Goal: Task Accomplishment & Management: Complete application form

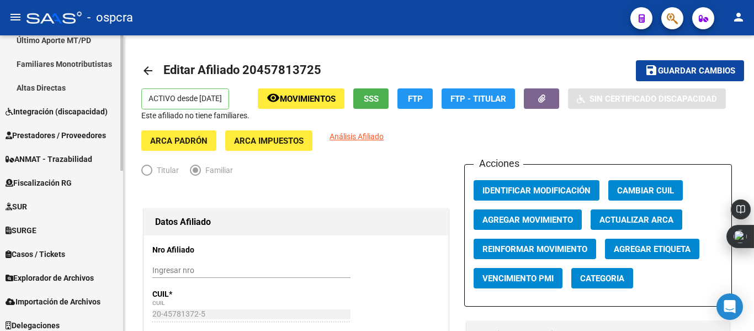
scroll to position [350, 0]
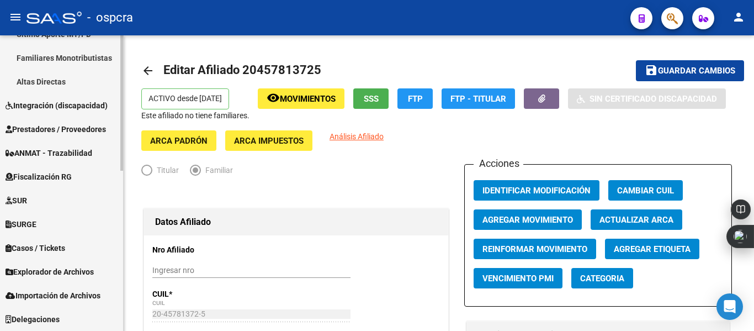
click at [119, 313] on div "Firma Express Inicio Instructivos Contacto OS Reportes Ingresos Devengados Anál…" at bounding box center [63, 7] width 126 height 645
click at [88, 264] on link "Explorador de Archivos" at bounding box center [61, 271] width 123 height 24
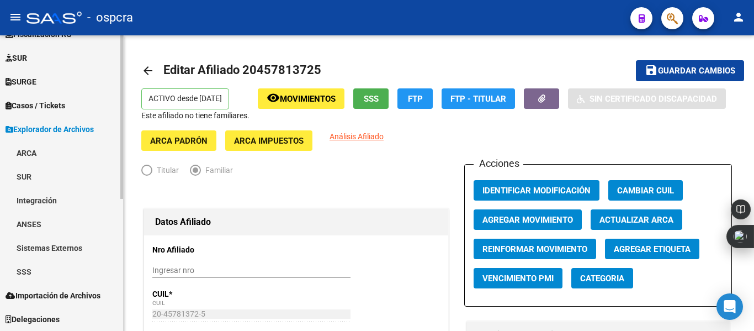
scroll to position [231, 0]
click at [29, 280] on link "SSS" at bounding box center [61, 271] width 123 height 24
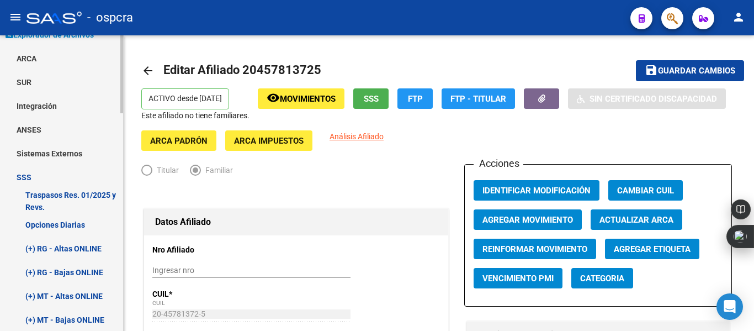
scroll to position [355, 0]
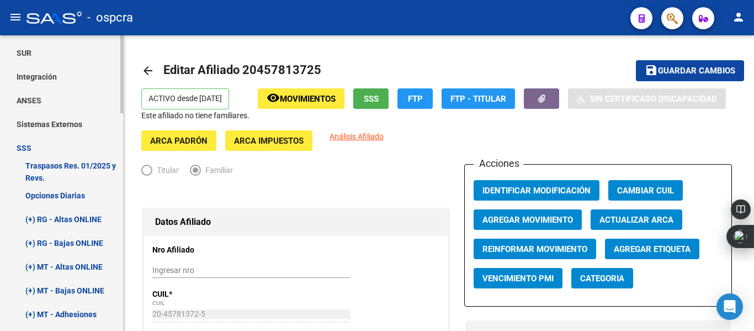
click at [124, 181] on mat-sidenav-container "Firma Express Inicio Instructivos Contacto OS Reportes Ingresos Devengados Anál…" at bounding box center [377, 182] width 754 height 295
click at [86, 215] on link "(+) RG - Altas ONLINE" at bounding box center [61, 219] width 123 height 24
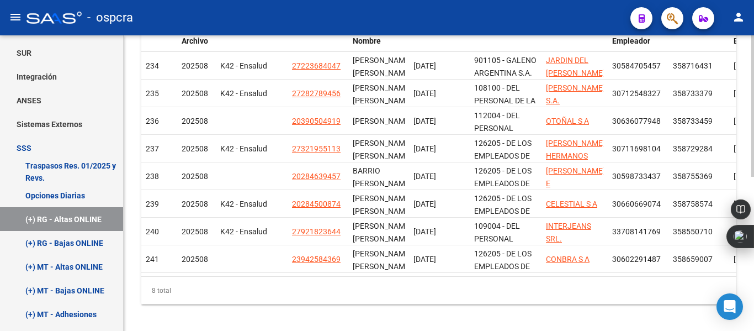
scroll to position [321, 0]
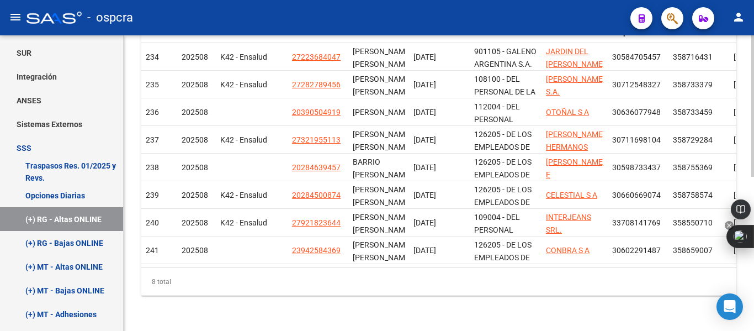
click at [753, 241] on body "menu - ospcra person Firma Express Inicio Instructivos Contacto OS Reportes Ing…" at bounding box center [377, 165] width 754 height 331
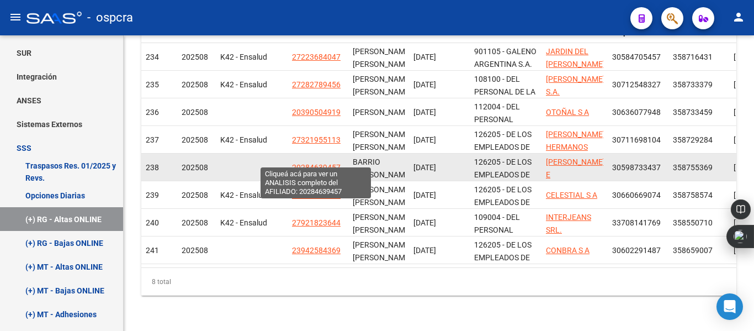
click at [301, 163] on span "20284639457" at bounding box center [316, 167] width 49 height 9
type textarea "20284639457"
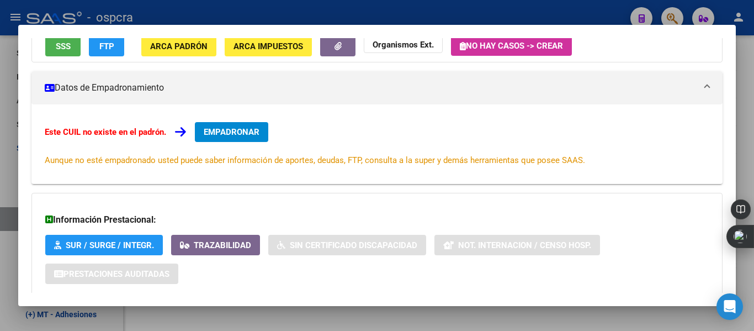
scroll to position [114, 0]
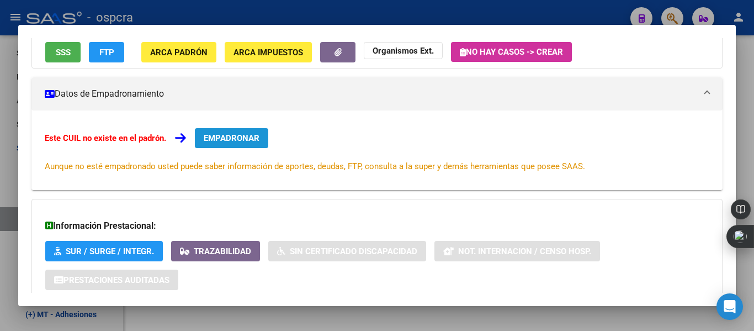
click at [245, 134] on span "EMPADRONAR" at bounding box center [232, 138] width 56 height 10
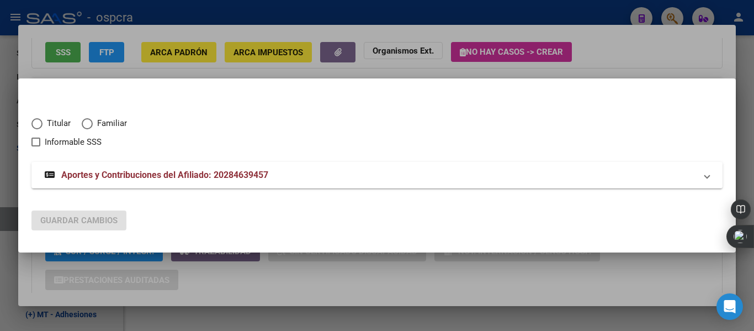
click at [33, 129] on span "Elija una opción" at bounding box center [36, 123] width 11 height 11
click at [33, 129] on input "Titular" at bounding box center [36, 123] width 11 height 11
radio input "true"
checkbox input "true"
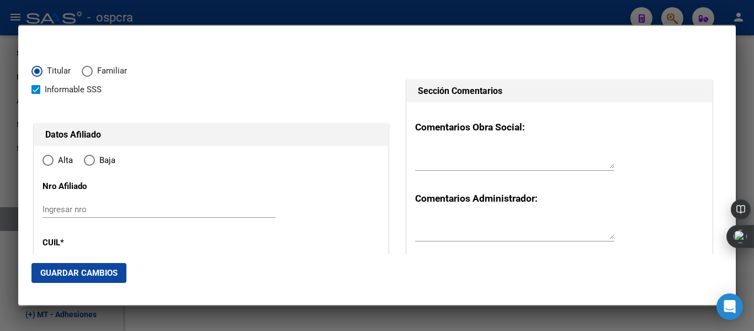
type input "20-28463945-7"
type input "28463945"
type input "BARRIO"
type input "[PERSON_NAME]"
type input "[DATE]"
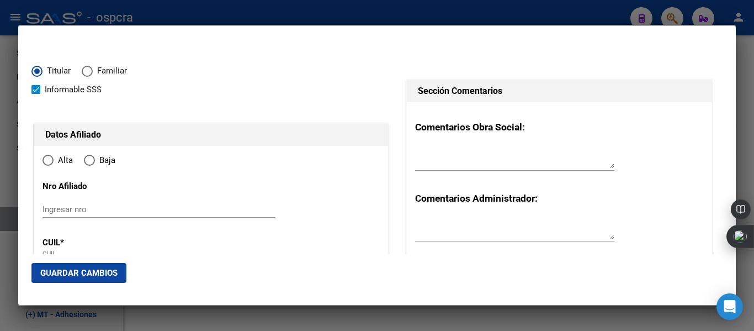
type input "CABA"
type input "1439"
type input "FONROUGE"
type input "3053"
radio input "true"
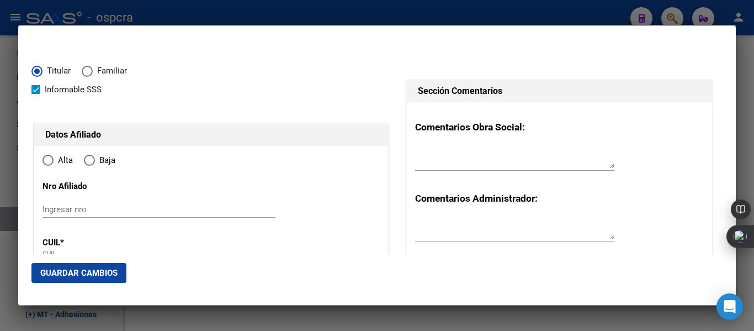
type input "CABA"
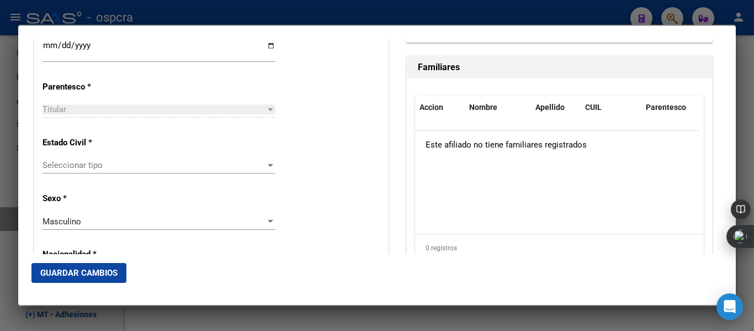
scroll to position [646, 0]
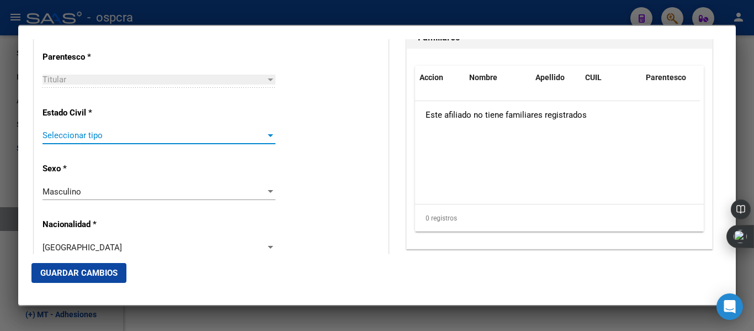
click at [268, 139] on div at bounding box center [271, 135] width 10 height 9
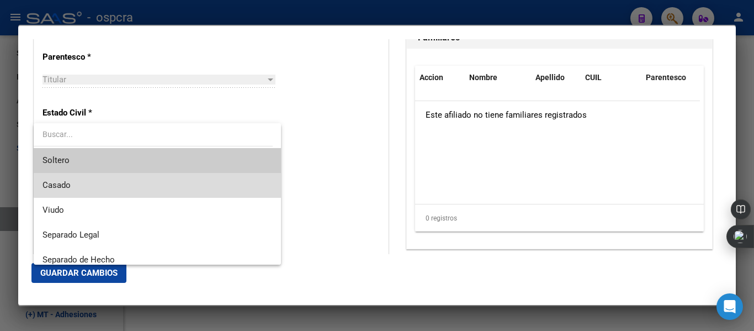
click at [182, 178] on span "Casado" at bounding box center [158, 185] width 230 height 25
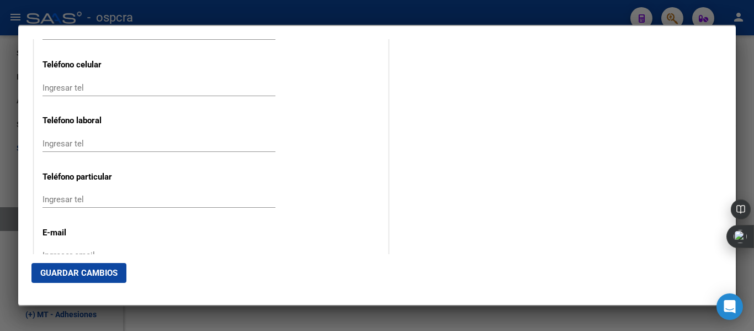
scroll to position [1445, 0]
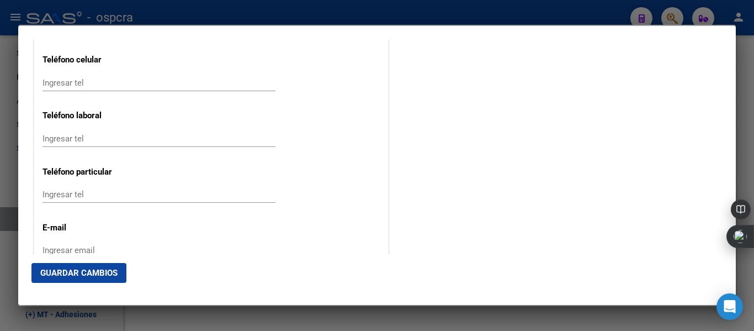
click at [84, 83] on input "Ingresar tel" at bounding box center [159, 83] width 233 height 10
type input "1127026963"
click at [52, 135] on input "Ingresar tel" at bounding box center [159, 139] width 233 height 10
type input "46013271"
drag, startPoint x: 732, startPoint y: 216, endPoint x: 737, endPoint y: 238, distance: 22.5
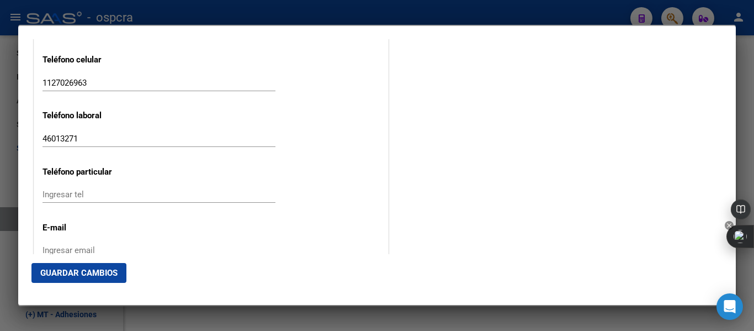
click at [737, 238] on div at bounding box center [740, 222] width 28 height 51
click at [732, 249] on div at bounding box center [741, 251] width 22 height 7
click at [56, 247] on input "Ingresar email" at bounding box center [159, 250] width 233 height 10
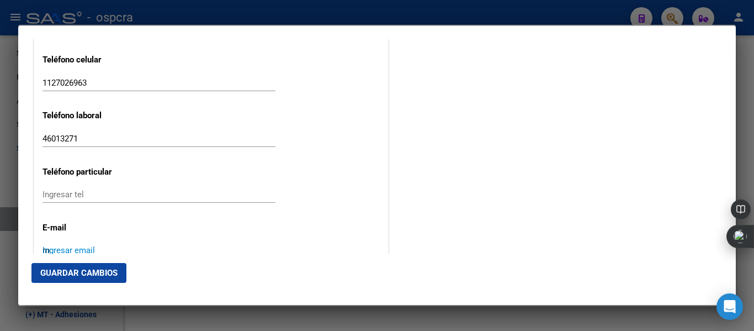
scroll to position [1446, 0]
click at [114, 247] on input "maurobarrio2015" at bounding box center [159, 249] width 233 height 10
type input "[EMAIL_ADDRESS][DOMAIN_NAME]"
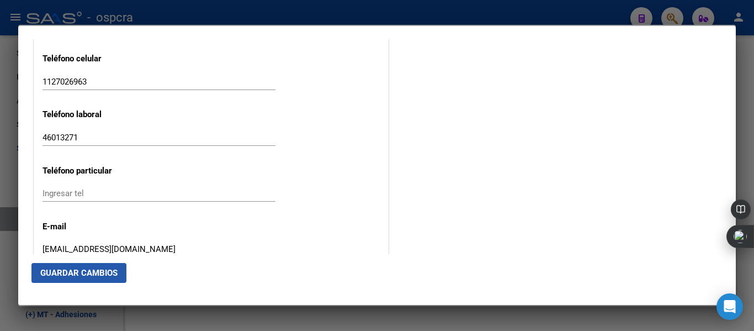
click at [85, 273] on span "Guardar Cambios" at bounding box center [78, 273] width 77 height 10
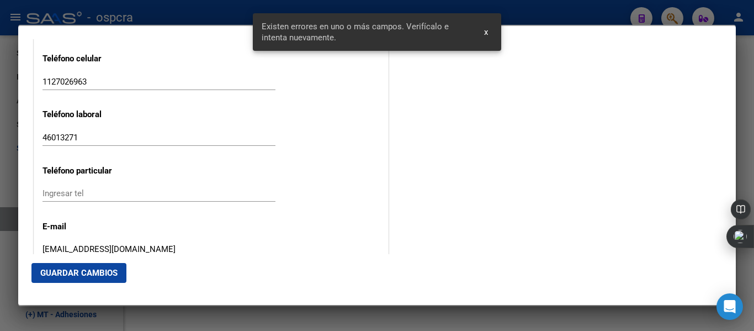
drag, startPoint x: 732, startPoint y: 219, endPoint x: 731, endPoint y: 203, distance: 16.1
click at [731, 205] on div at bounding box center [741, 212] width 22 height 26
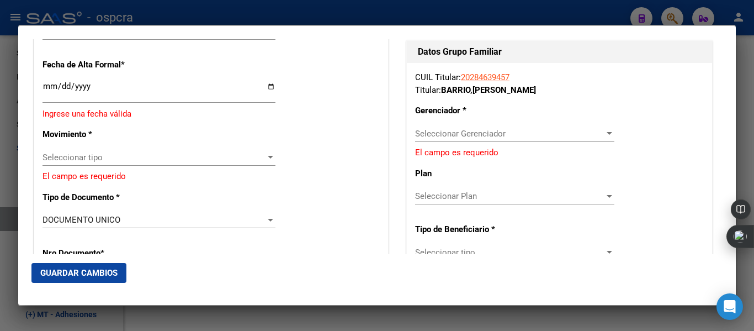
scroll to position [224, 0]
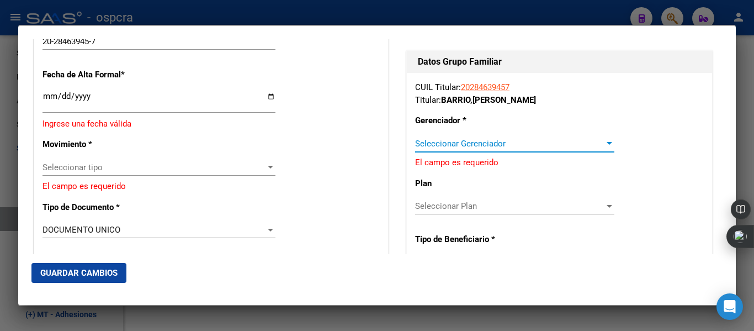
click at [594, 142] on span "Seleccionar Gerenciador" at bounding box center [509, 144] width 189 height 10
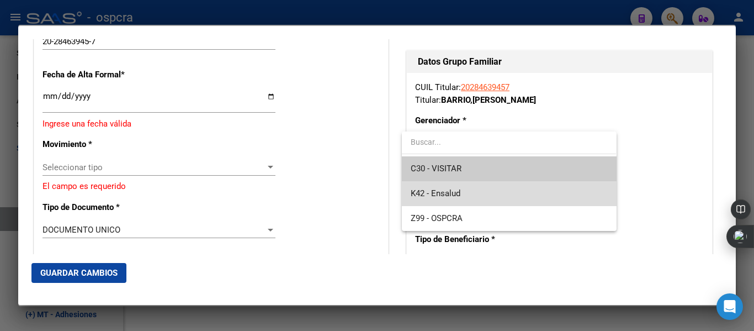
click at [500, 197] on span "K42 - Ensalud" at bounding box center [509, 193] width 197 height 25
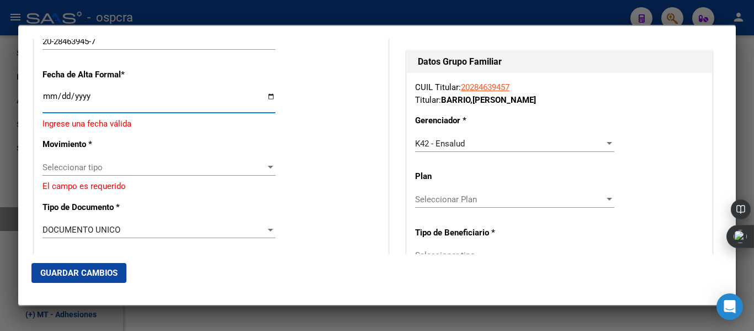
click at [268, 96] on input "Ingresar fecha" at bounding box center [159, 101] width 233 height 18
type input "[DATE]"
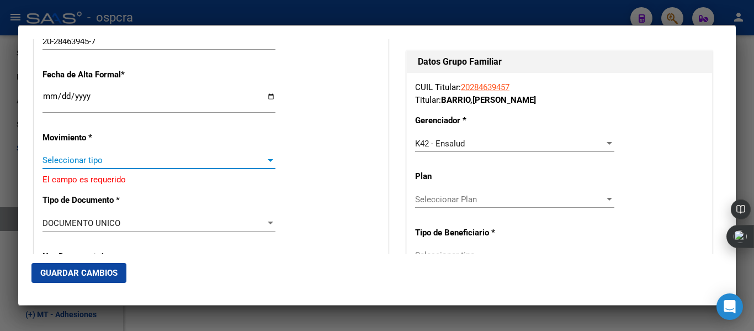
click at [183, 162] on span "Seleccionar tipo" at bounding box center [154, 160] width 223 height 10
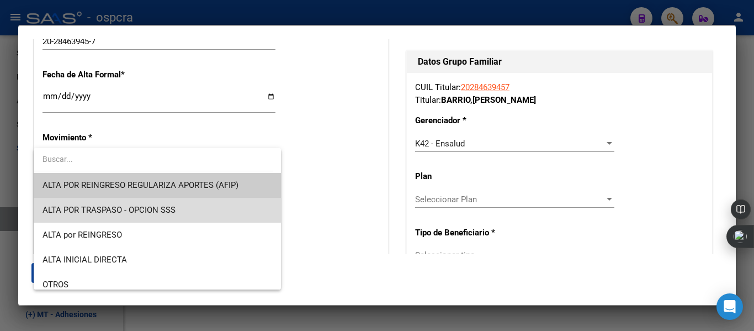
click at [185, 216] on span "ALTA POR TRASPASO - OPCION SSS" at bounding box center [158, 210] width 230 height 25
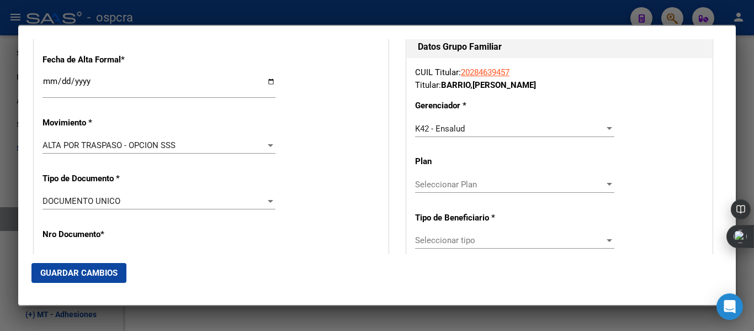
scroll to position [258, 0]
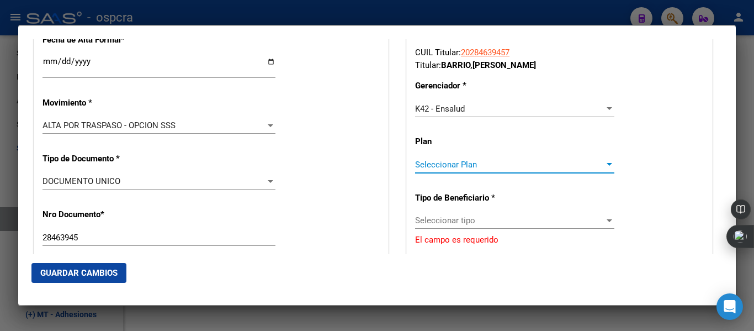
click at [607, 164] on div at bounding box center [610, 164] width 6 height 3
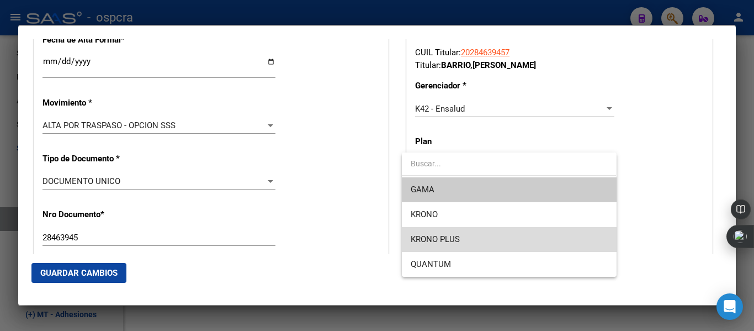
click at [477, 244] on span "KRONO PLUS" at bounding box center [509, 239] width 197 height 25
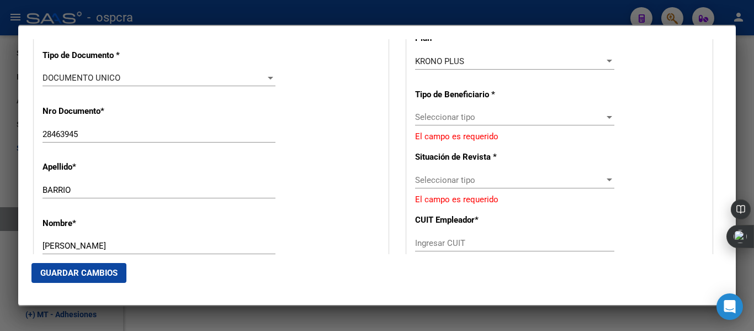
scroll to position [386, 0]
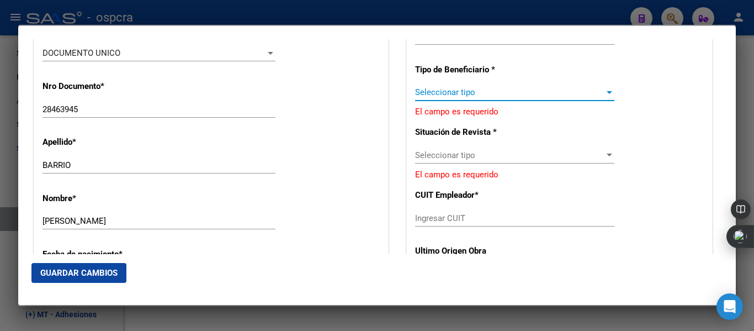
click at [591, 89] on span "Seleccionar tipo" at bounding box center [509, 92] width 189 height 10
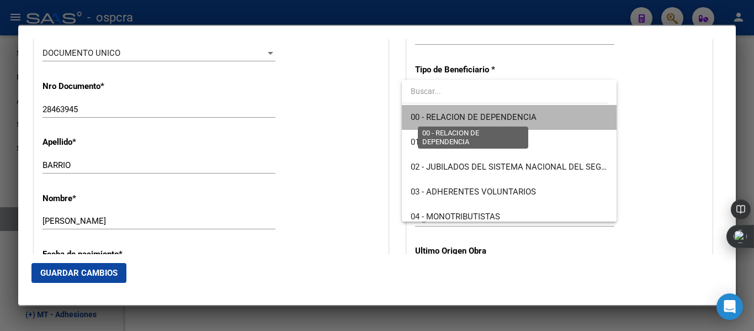
click at [512, 118] on span "00 - RELACION DE DEPENDENCIA" at bounding box center [474, 117] width 126 height 10
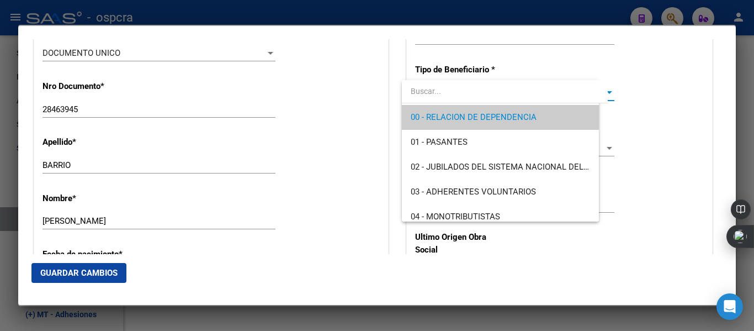
type input "30-59873343-7"
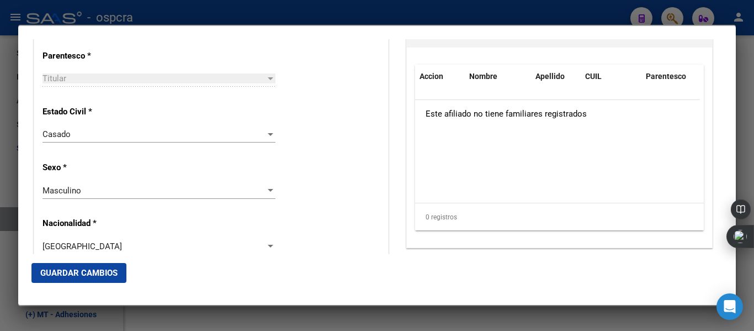
scroll to position [721, 0]
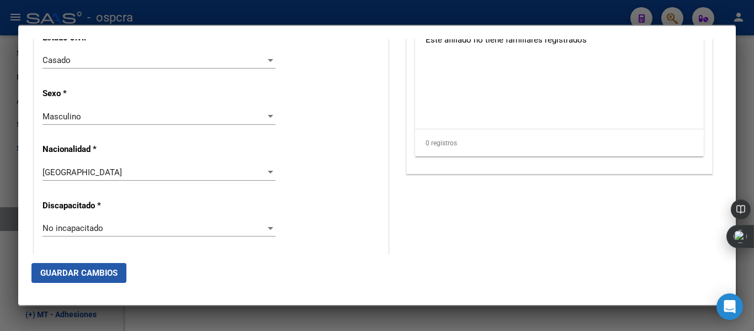
click at [100, 277] on span "Guardar Cambios" at bounding box center [78, 273] width 77 height 10
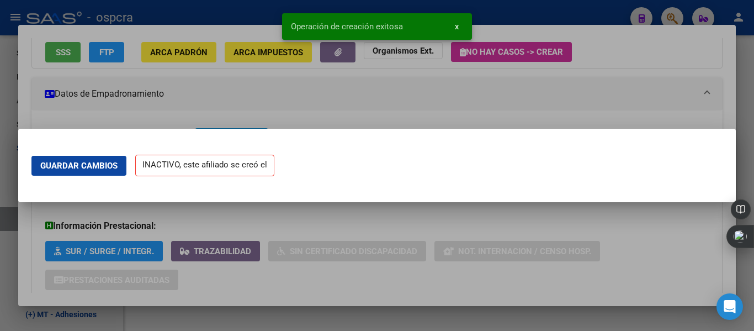
scroll to position [0, 0]
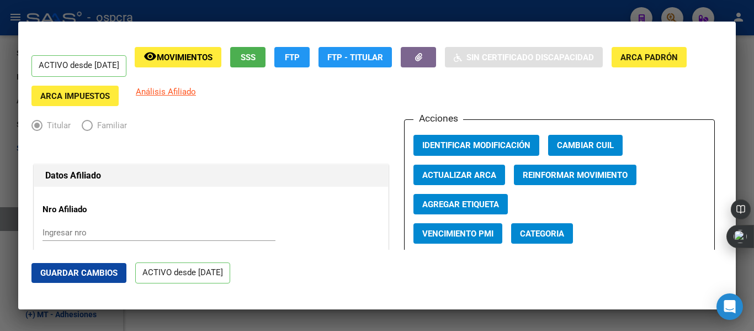
click at [0, 196] on div at bounding box center [377, 165] width 754 height 331
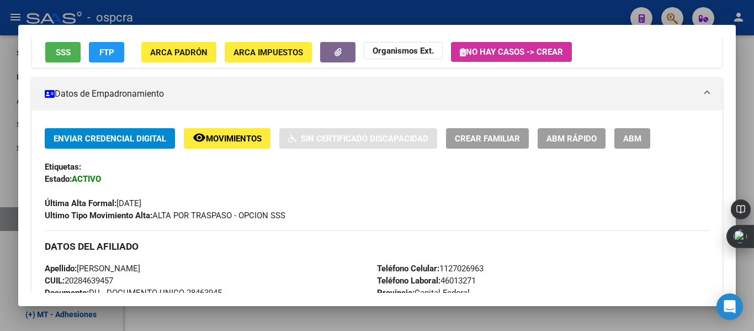
click at [0, 196] on div at bounding box center [377, 165] width 754 height 331
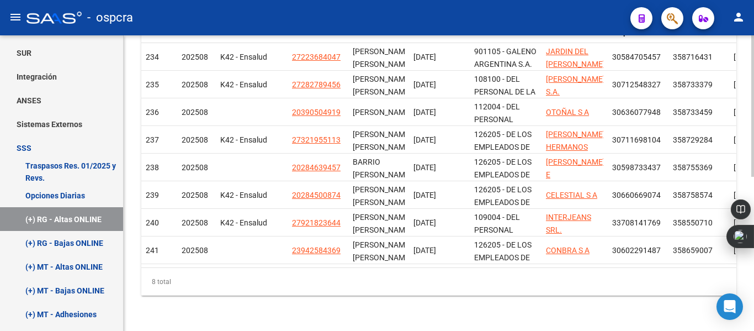
drag, startPoint x: 753, startPoint y: 199, endPoint x: 753, endPoint y: 158, distance: 41.4
click at [753, 158] on body "menu - ospcra person Firma Express Inicio Instructivos Contacto OS Reportes Ing…" at bounding box center [377, 165] width 754 height 331
click at [751, 73] on div "Instructivo RG SSS Ir al importador de Altas Online RG... EXPLORADOR DE ARCHIVO…" at bounding box center [439, 26] width 630 height 607
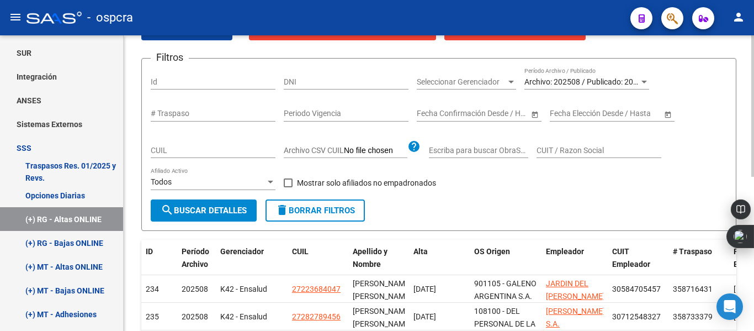
scroll to position [78, 0]
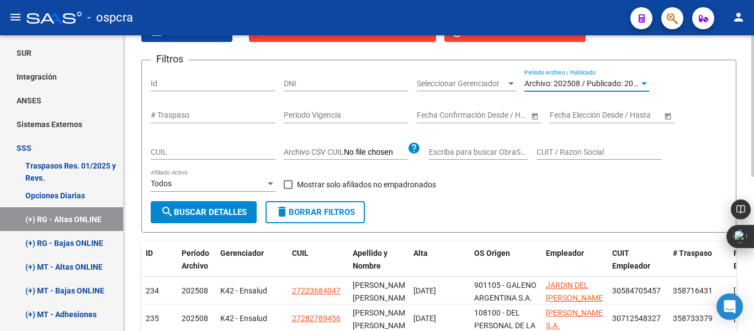
click at [540, 79] on span "Archivo: 202508 / Publicado: 202507" at bounding box center [587, 83] width 126 height 9
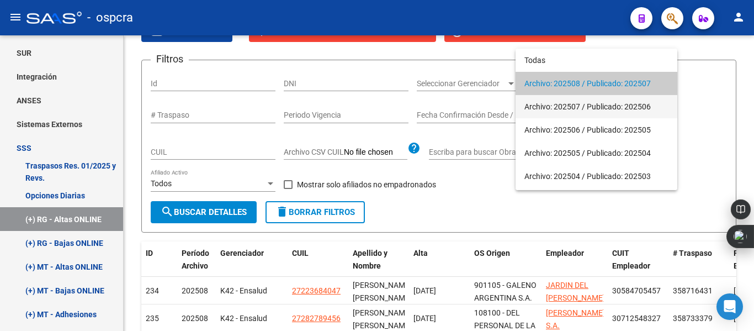
click at [553, 105] on span "Archivo: 202507 / Publicado: 202506" at bounding box center [596, 106] width 144 height 23
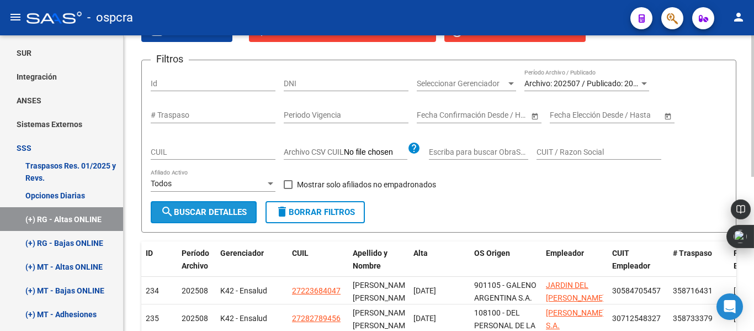
click at [208, 213] on span "search Buscar Detalles" at bounding box center [204, 212] width 86 height 10
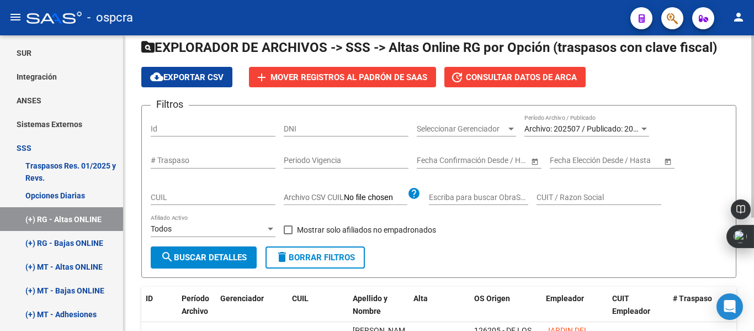
scroll to position [0, 0]
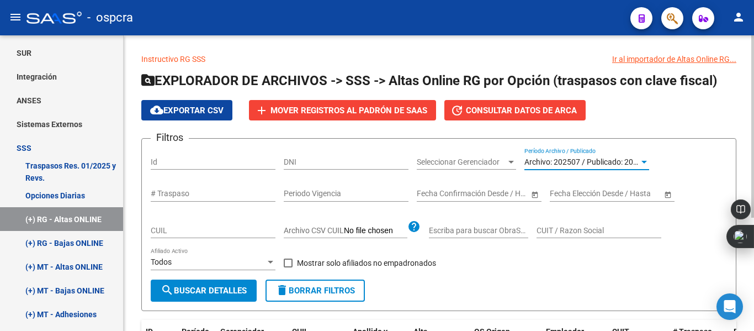
click at [608, 162] on span "Archivo: 202507 / Publicado: 202506" at bounding box center [587, 161] width 126 height 9
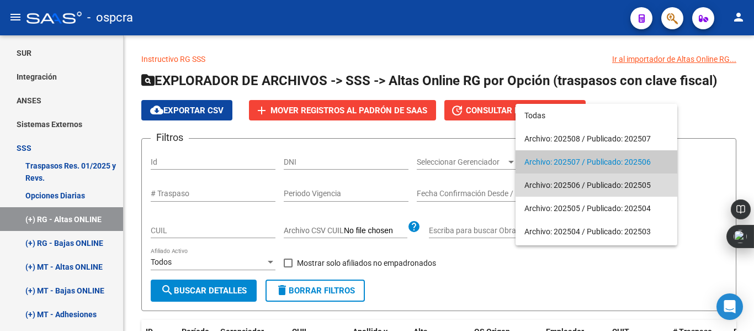
click at [605, 182] on span "Archivo: 202506 / Publicado: 202505" at bounding box center [596, 184] width 144 height 23
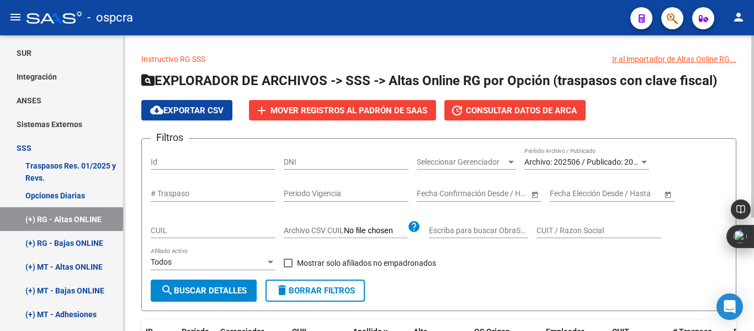
click at [593, 153] on div "Archivo: 202506 / Publicado: 202505 Período Archivo / Publicado" at bounding box center [586, 158] width 125 height 22
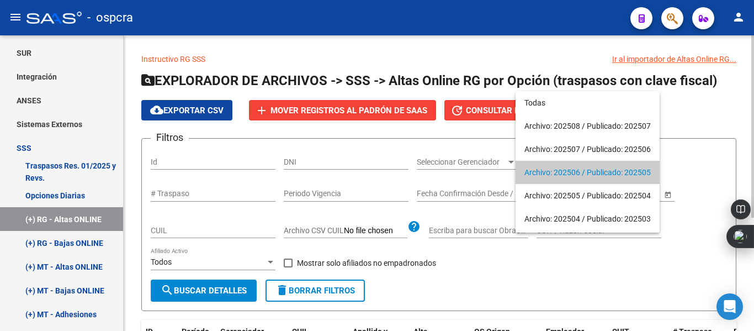
scroll to position [10, 0]
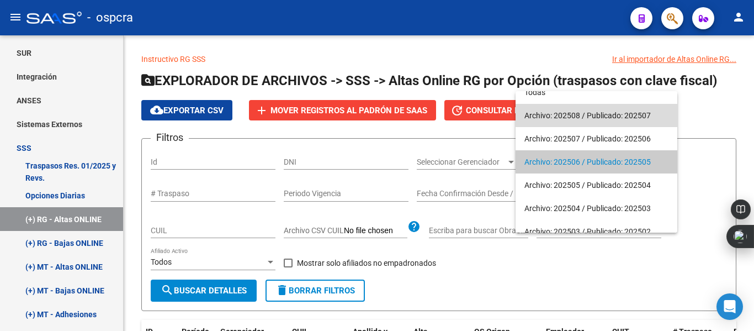
click at [604, 107] on span "Archivo: 202508 / Publicado: 202507" at bounding box center [596, 115] width 144 height 23
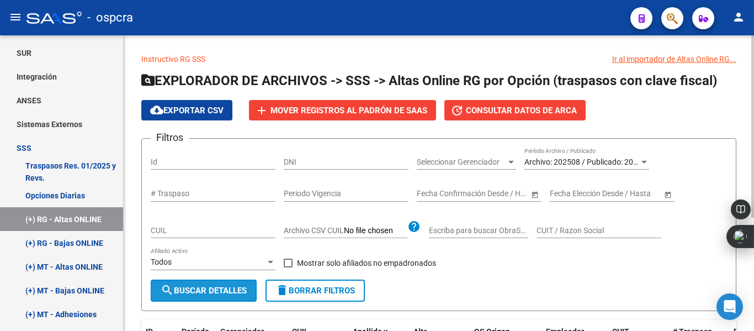
click at [193, 288] on span "search Buscar Detalles" at bounding box center [204, 290] width 86 height 10
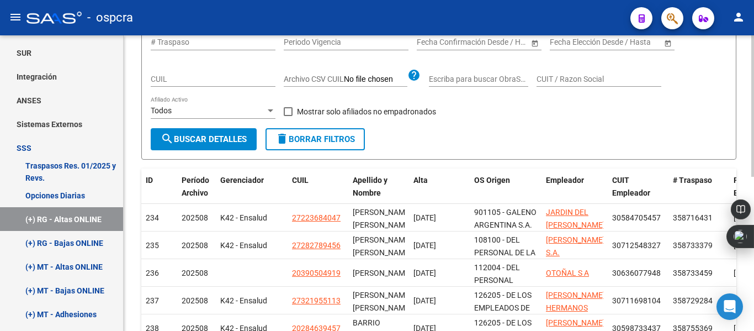
scroll to position [287, 0]
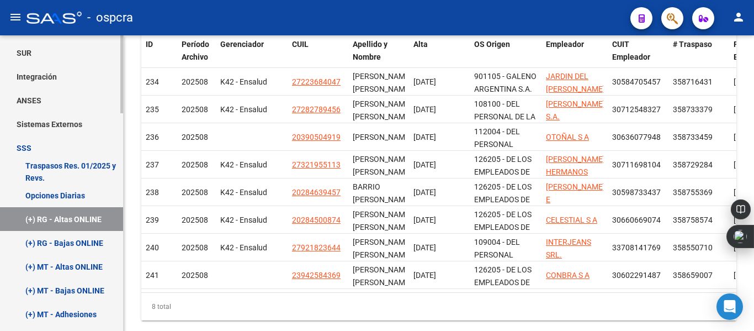
click at [70, 196] on link "Opciones Diarias" at bounding box center [61, 195] width 123 height 24
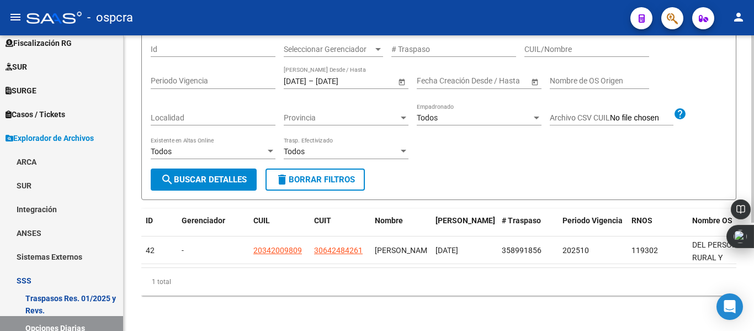
scroll to position [200, 0]
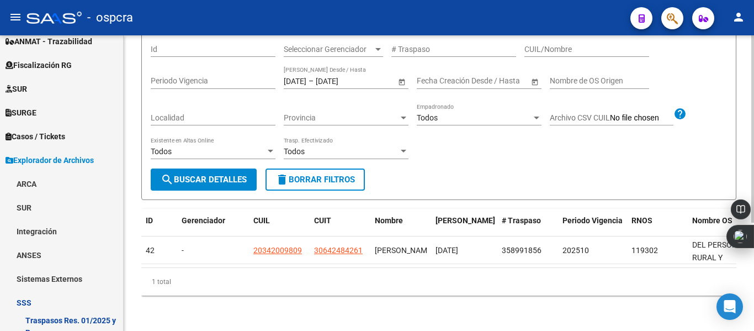
click at [753, 155] on div "Estos registros no son definitivos. Pueden no concretarse en el archivo final S…" at bounding box center [440, 102] width 633 height 457
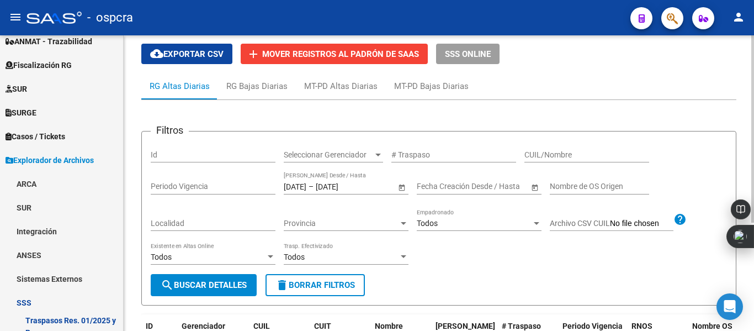
scroll to position [0, 0]
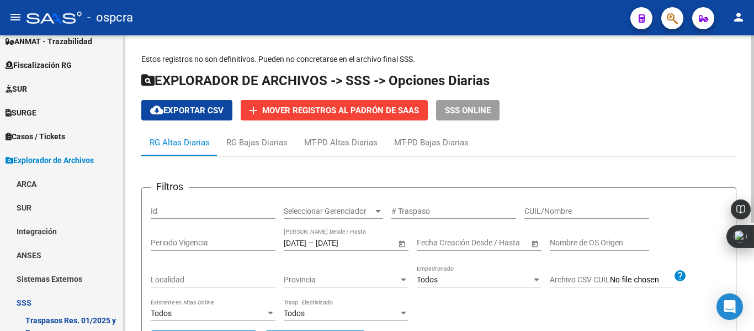
click at [745, 50] on div "Estos registros no son definitivos. Pueden no concretarse en el archivo final S…" at bounding box center [440, 263] width 633 height 457
